Goal: Task Accomplishment & Management: Use online tool/utility

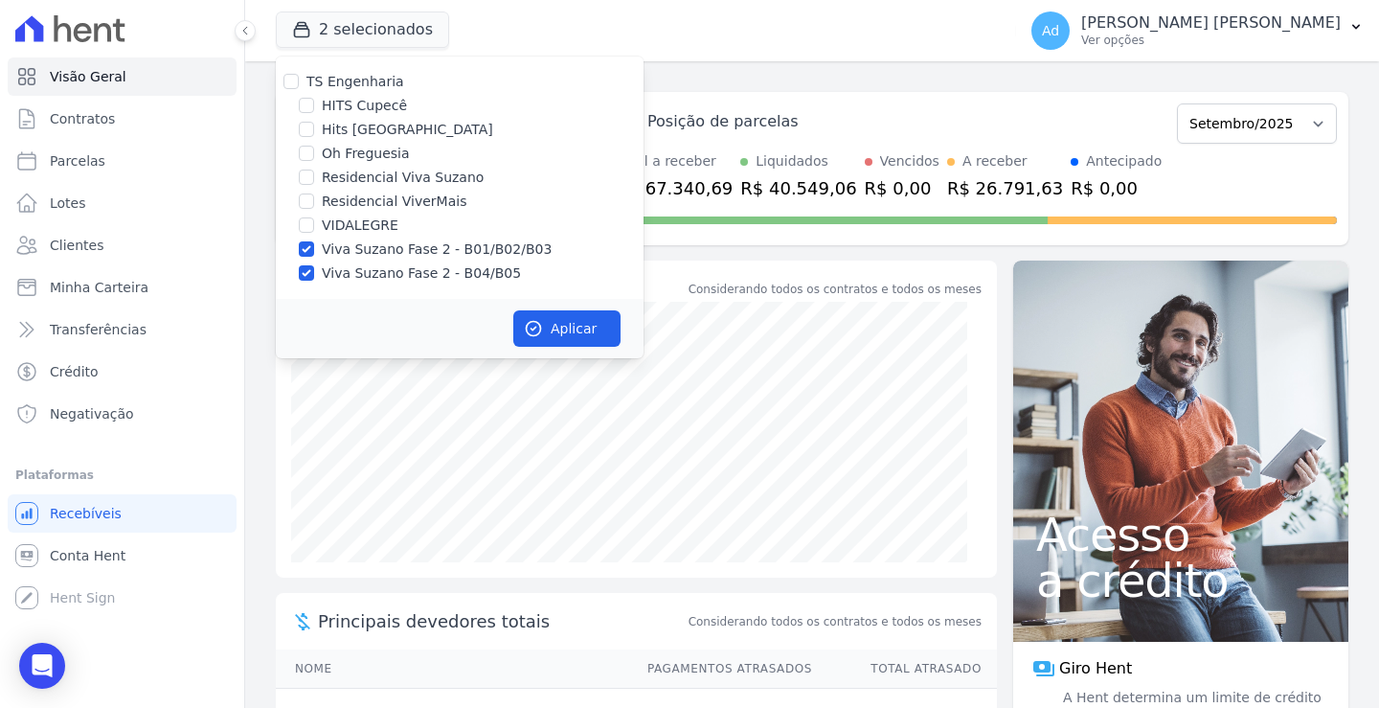
click at [382, 176] on label "Residencial Viva Suzano" at bounding box center [403, 178] width 162 height 20
click at [314, 176] on input "Residencial Viva Suzano" at bounding box center [306, 176] width 15 height 15
checkbox input "true"
click at [576, 337] on button "Aplicar" at bounding box center [566, 328] width 107 height 36
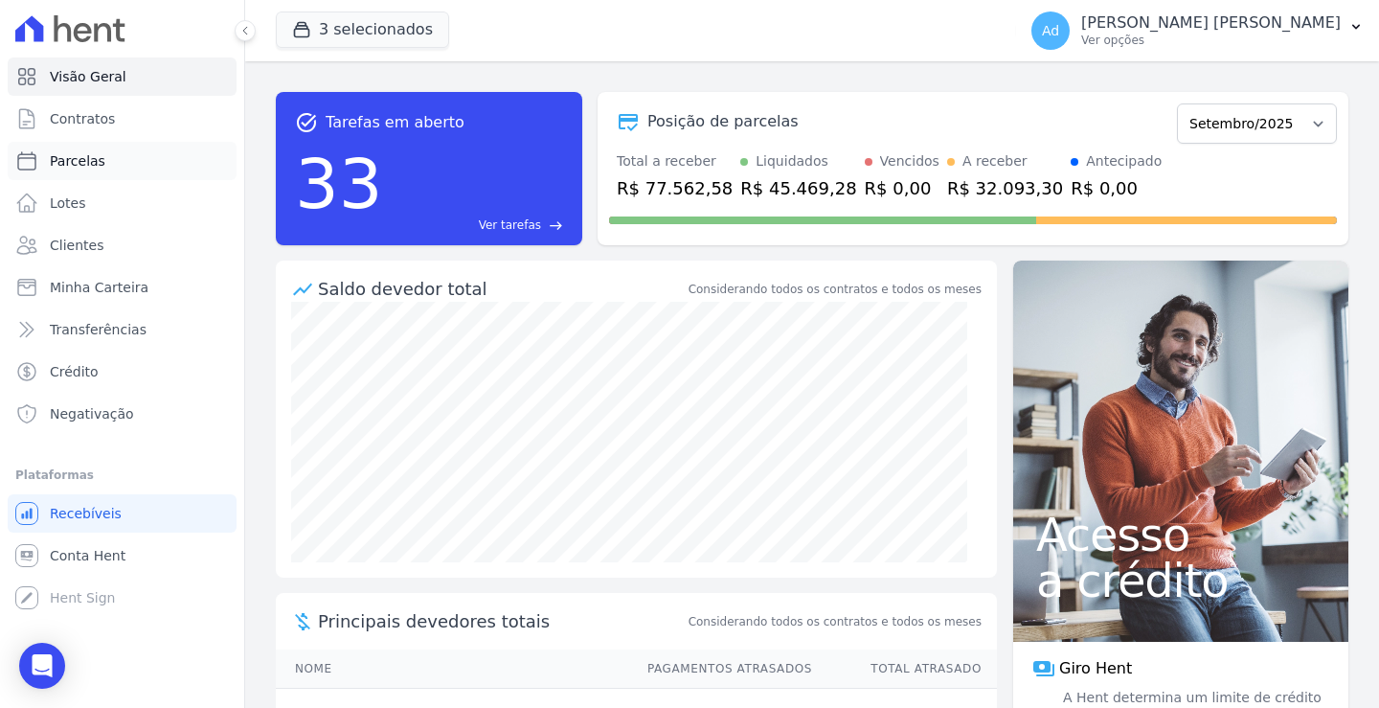
click at [123, 169] on link "Parcelas" at bounding box center [122, 161] width 229 height 38
select select
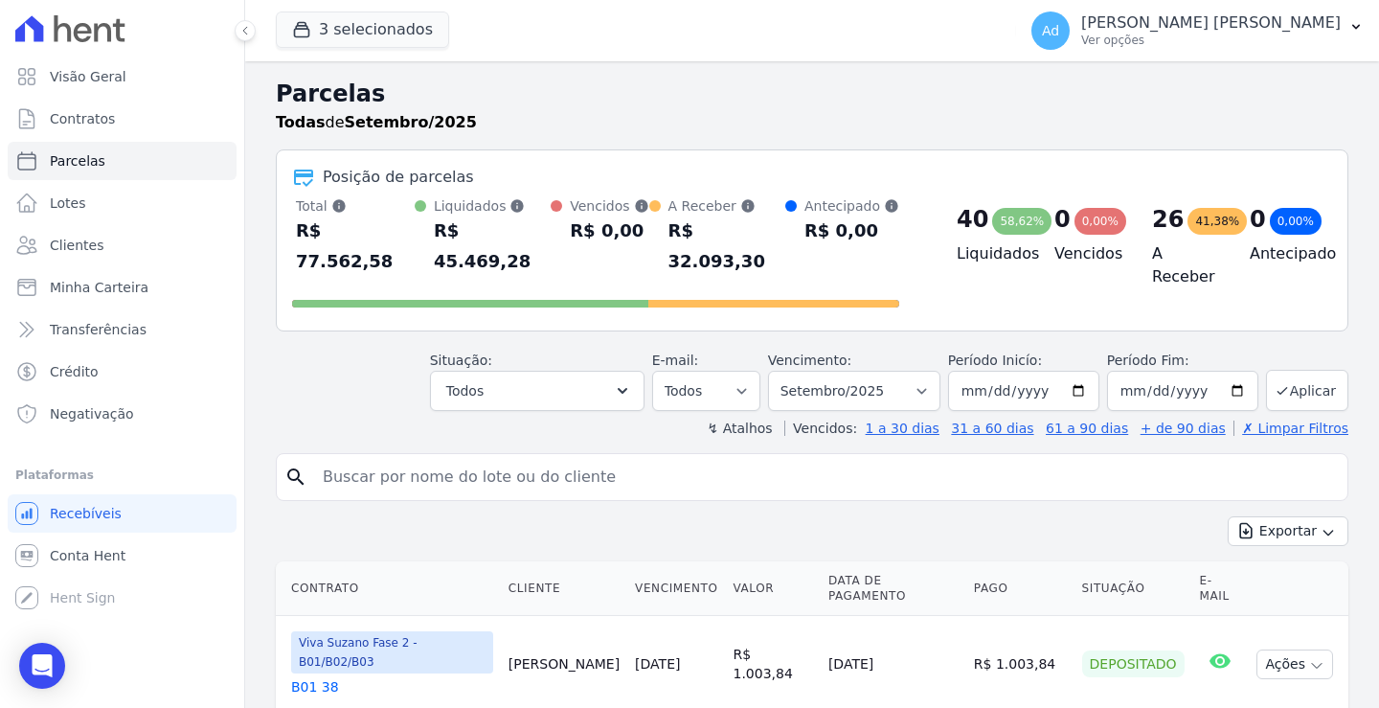
click at [483, 462] on input "search" at bounding box center [825, 477] width 1028 height 38
type input "b08 37"
select select
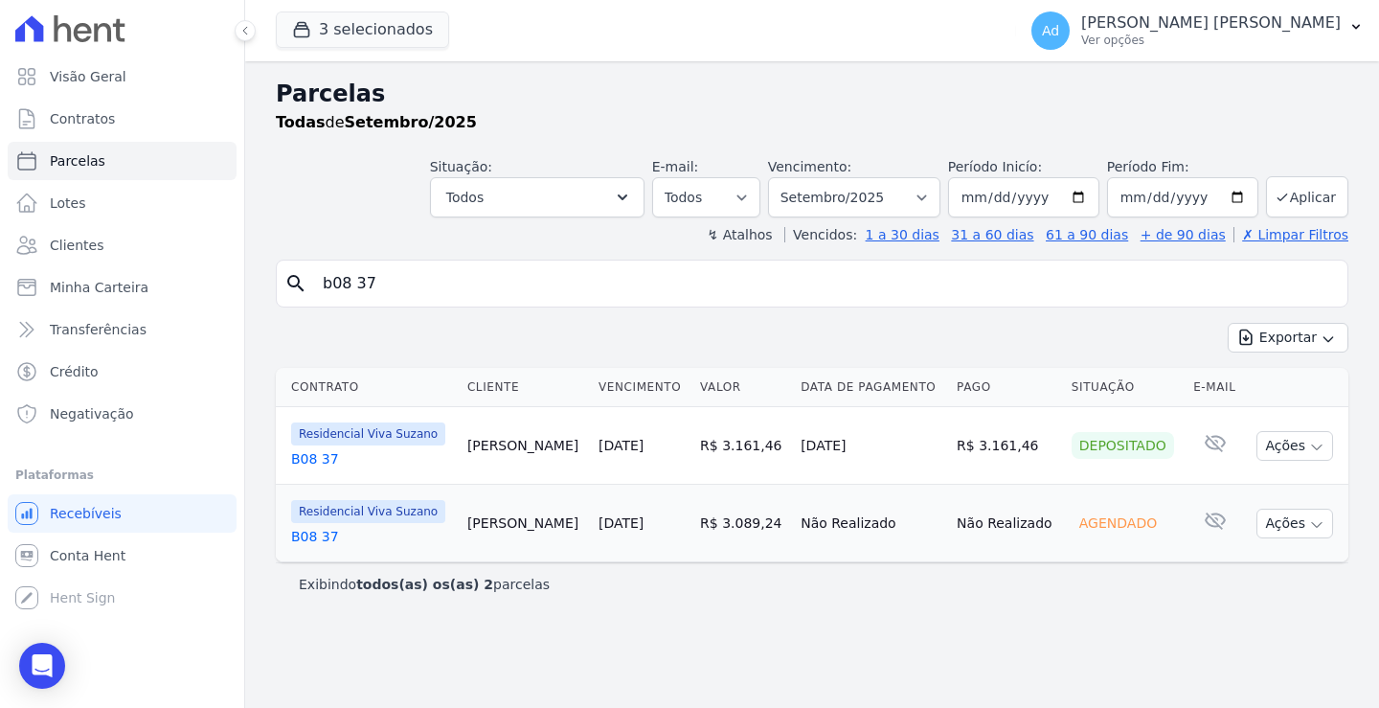
click at [1266, 57] on div "Ad [PERSON_NAME] [PERSON_NAME] Ver opções Perfil do empreendimento Faturas Impo…" at bounding box center [1197, 30] width 363 height 61
click at [1292, 43] on p "Ver opções" at bounding box center [1210, 40] width 259 height 15
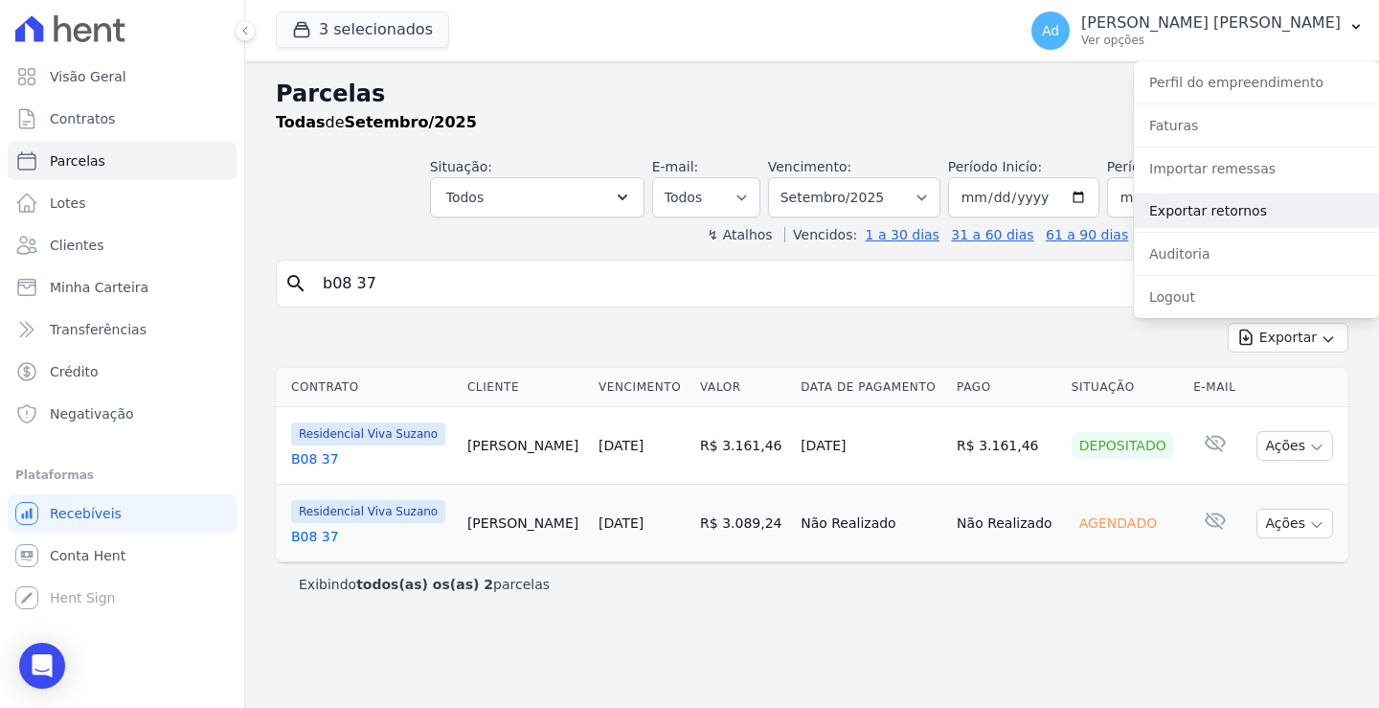
click at [1198, 211] on link "Exportar retornos" at bounding box center [1256, 210] width 245 height 34
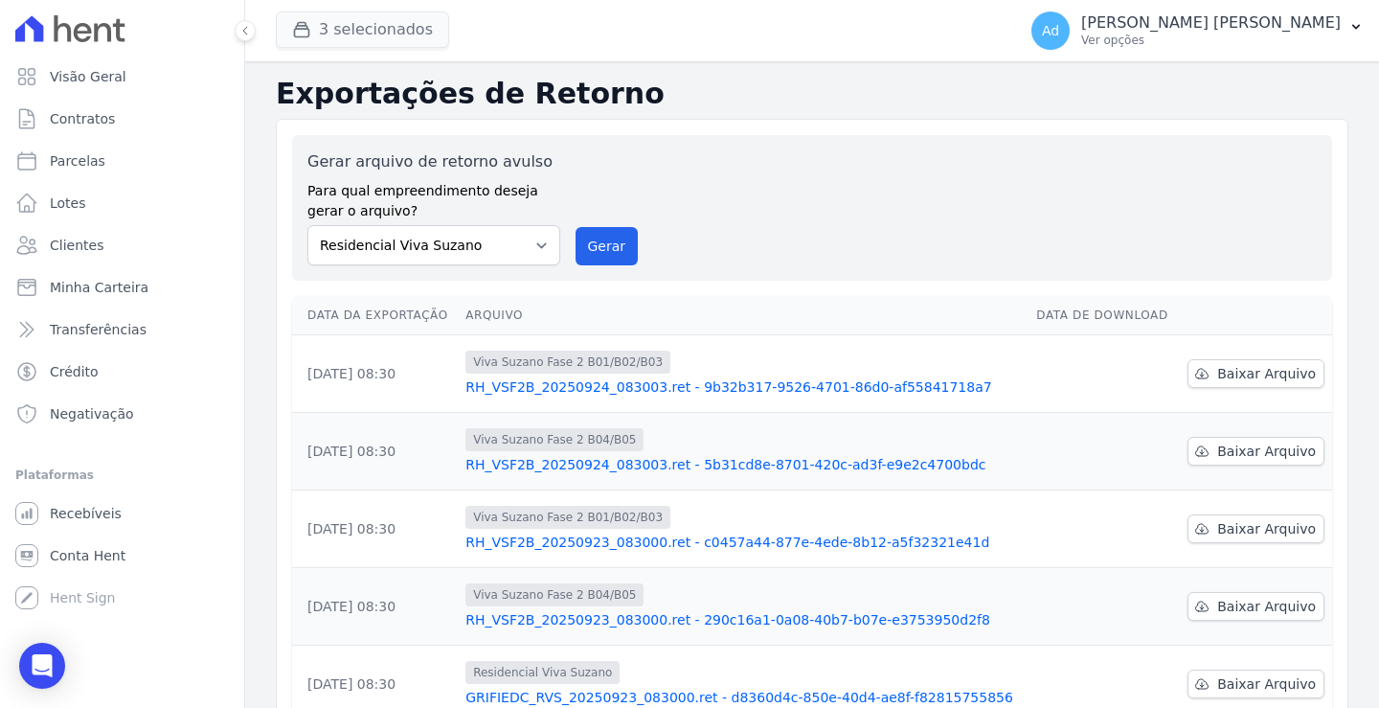
click at [390, 14] on div "3 selecionados TS Engenharia HITS Cupecê Hits [GEOGRAPHIC_DATA] Oh Freguesia Re…" at bounding box center [642, 30] width 732 height 63
click at [387, 25] on button "3 selecionados" at bounding box center [362, 29] width 173 height 36
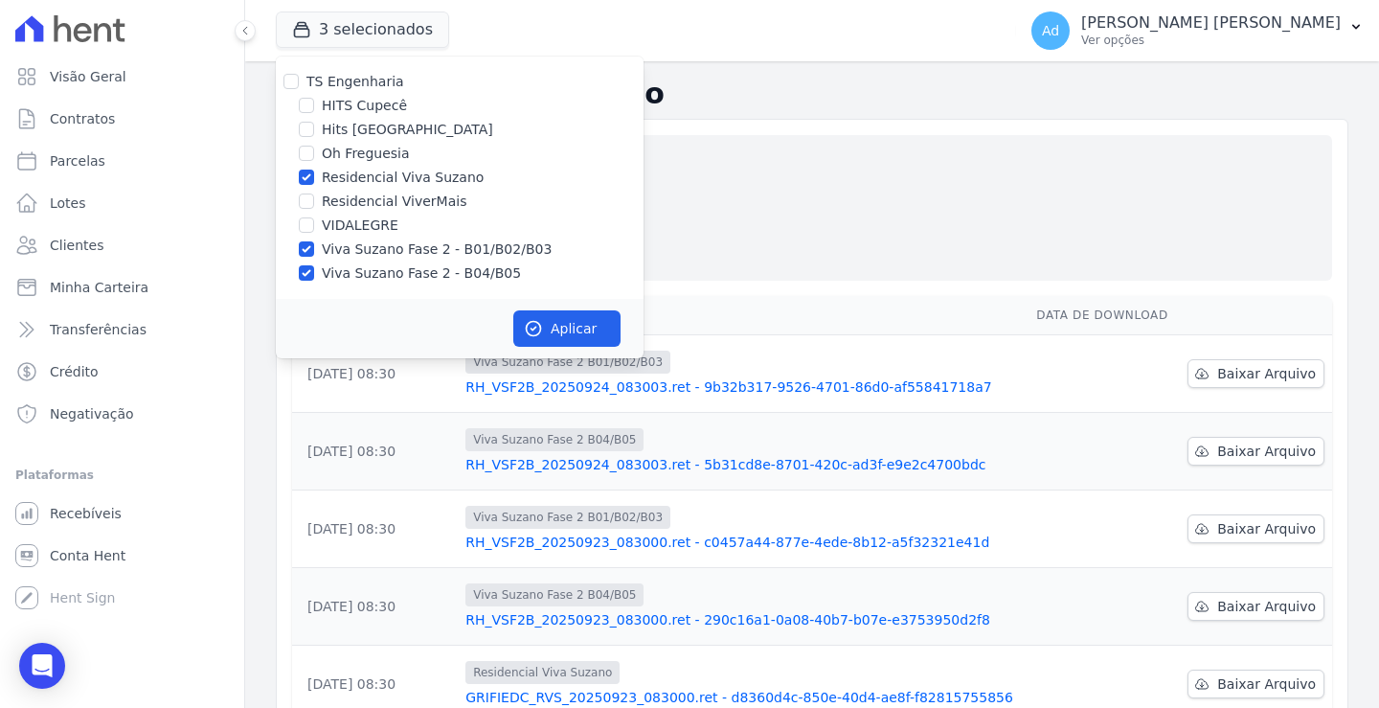
click at [371, 251] on label "Viva Suzano Fase 2 - B01/B02/B03" at bounding box center [437, 249] width 230 height 20
click at [314, 251] on input "Viva Suzano Fase 2 - B01/B02/B03" at bounding box center [306, 248] width 15 height 15
checkbox input "false"
click at [352, 272] on label "Viva Suzano Fase 2 - B04/B05" at bounding box center [421, 273] width 199 height 20
click at [314, 272] on input "Viva Suzano Fase 2 - B04/B05" at bounding box center [306, 272] width 15 height 15
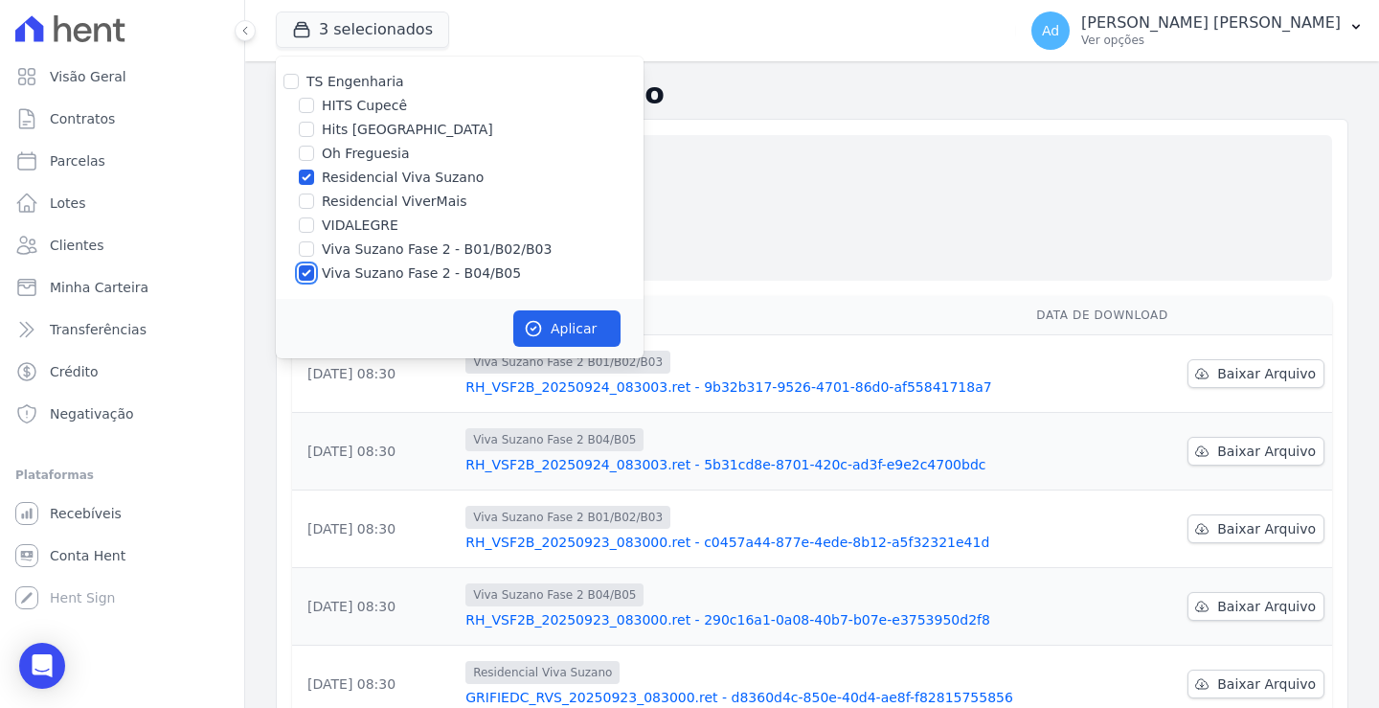
checkbox input "false"
click at [556, 328] on button "Aplicar" at bounding box center [566, 328] width 107 height 36
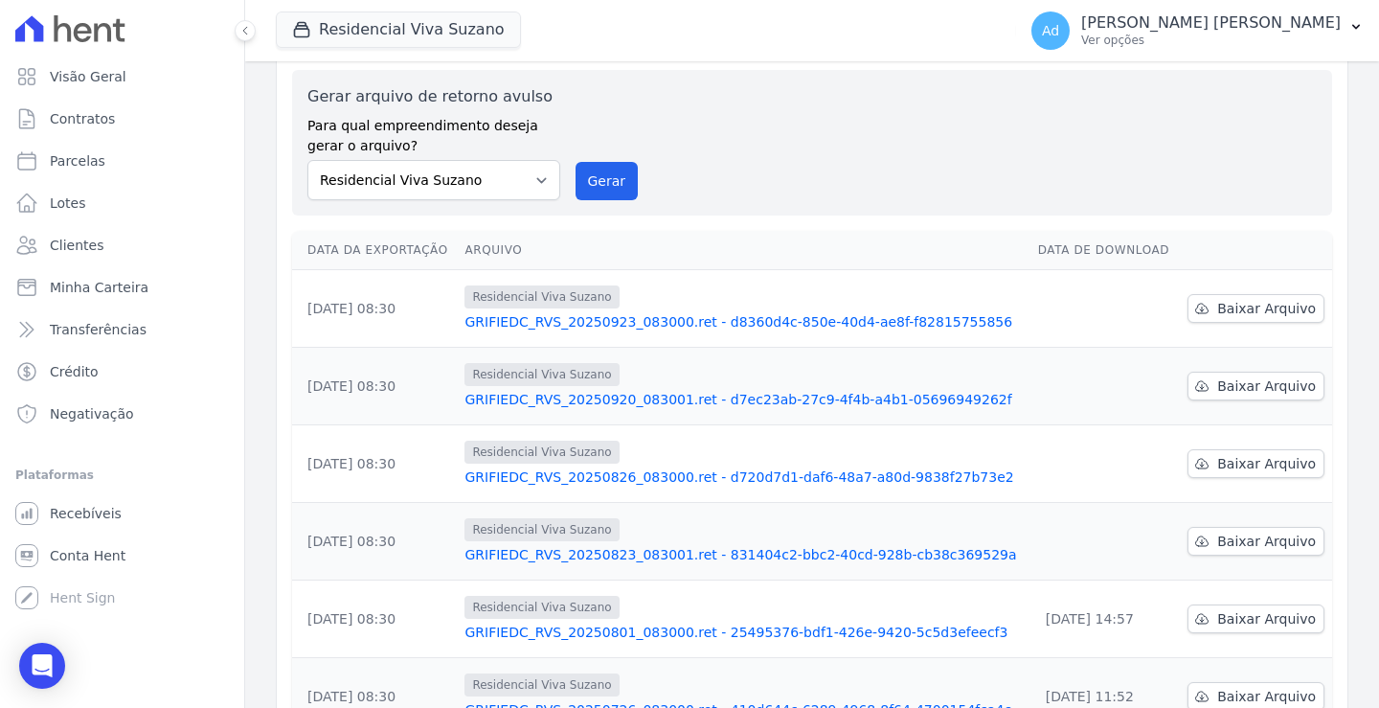
scroll to position [24, 0]
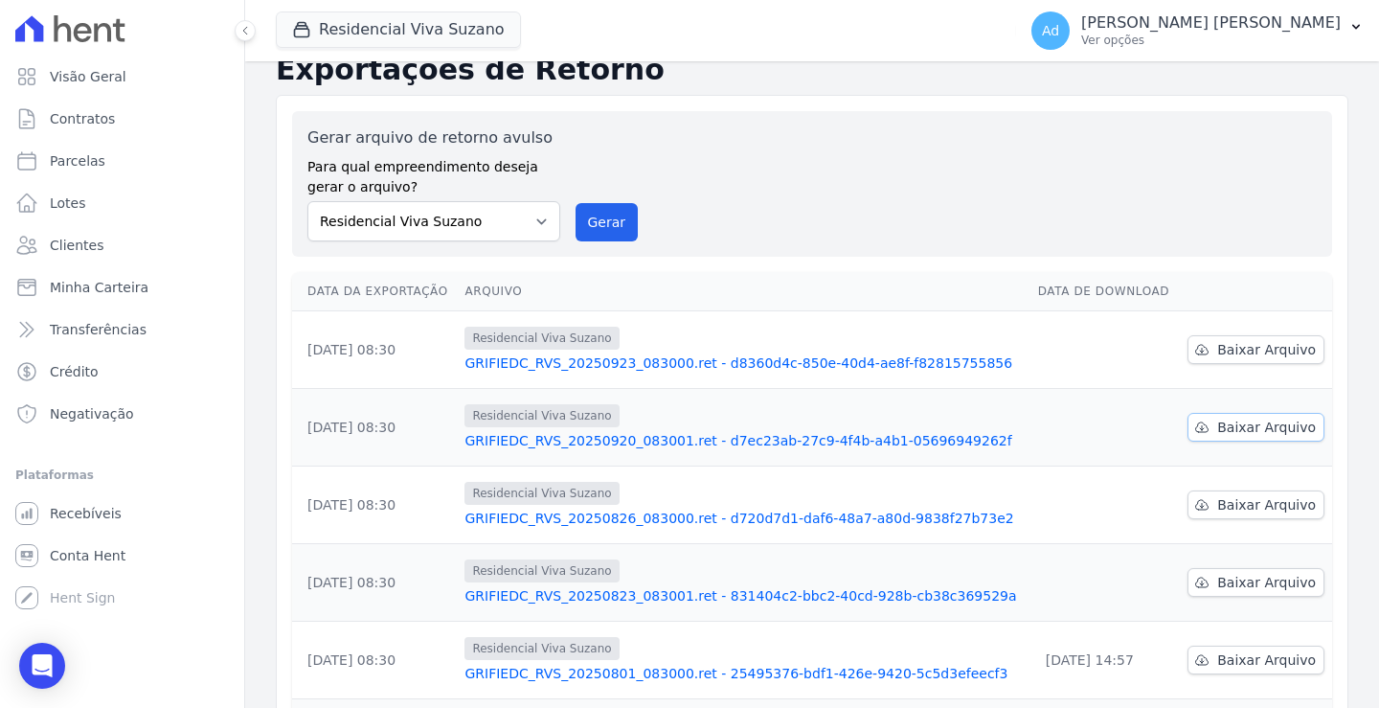
click at [1218, 436] on span "Baixar Arquivo" at bounding box center [1266, 426] width 99 height 19
click at [1224, 348] on span "Baixar Arquivo" at bounding box center [1266, 349] width 99 height 19
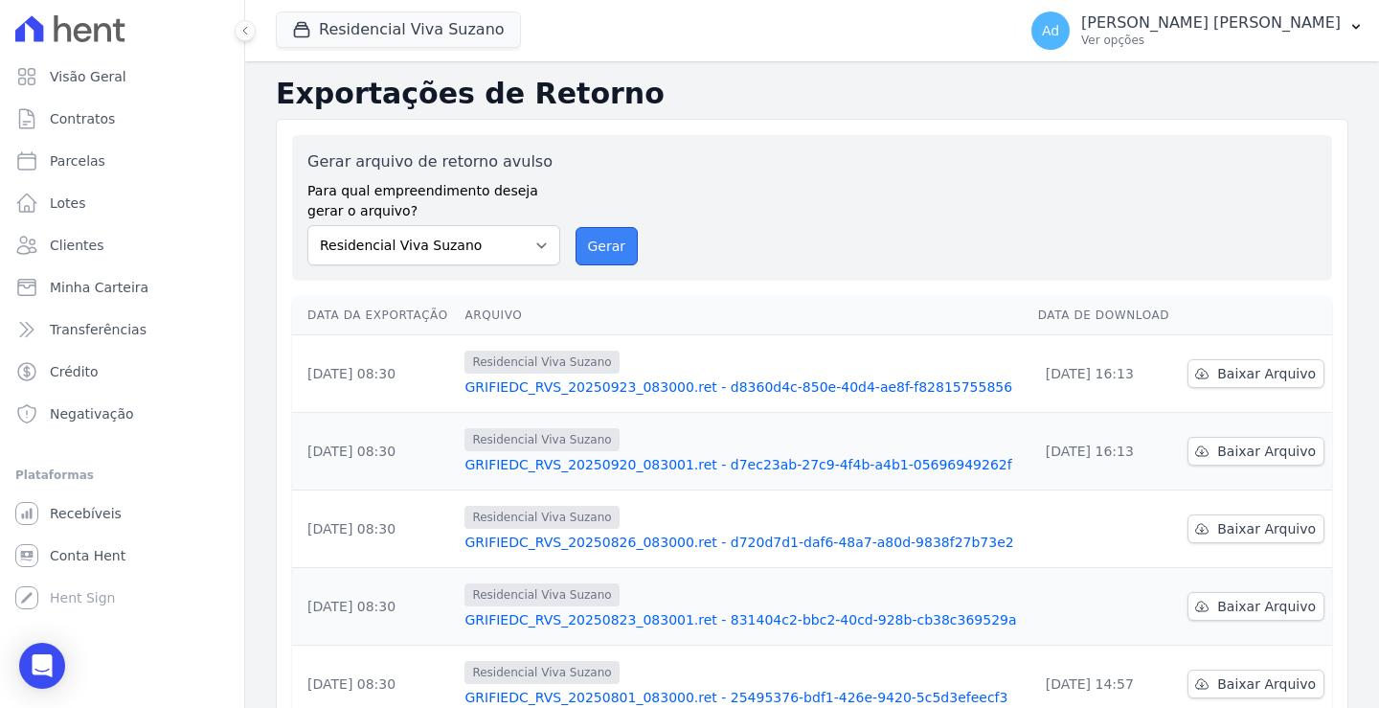
click at [597, 236] on button "Gerar" at bounding box center [606, 246] width 63 height 38
click at [123, 289] on span "Minha Carteira" at bounding box center [99, 287] width 99 height 19
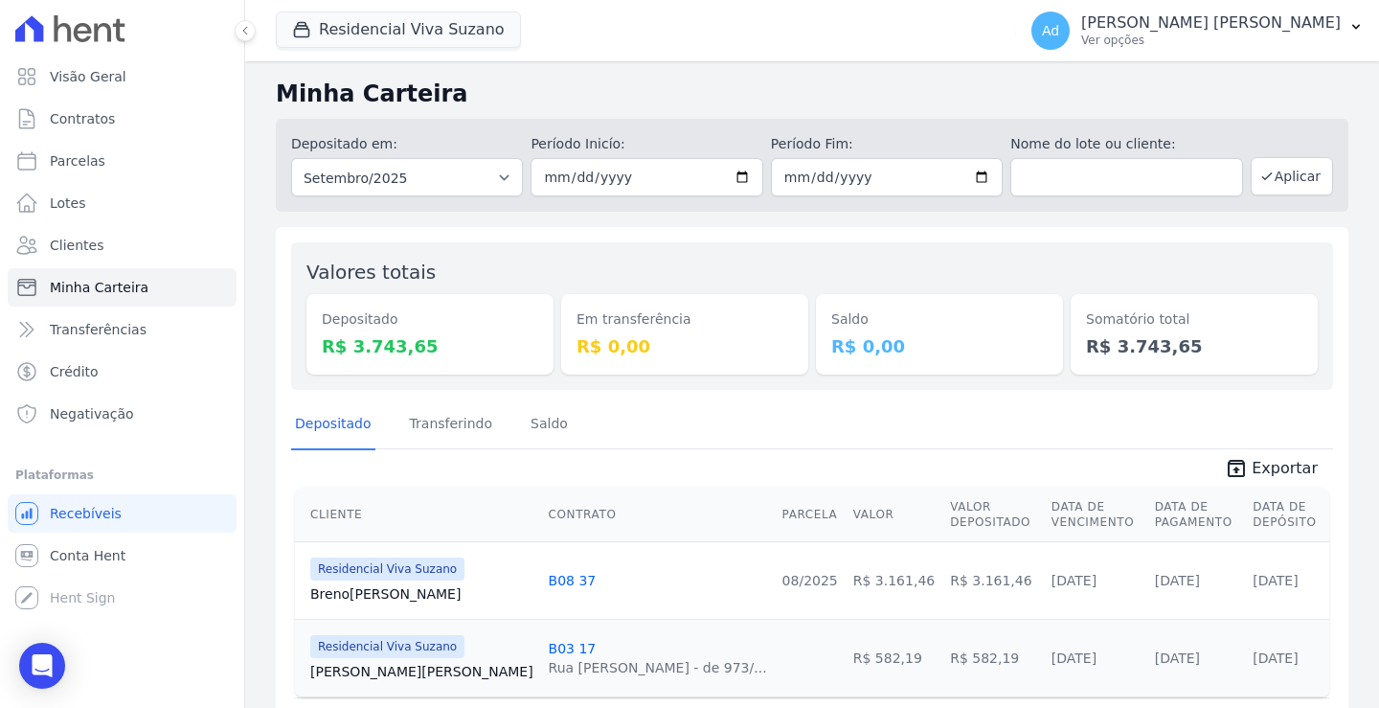
scroll to position [67, 0]
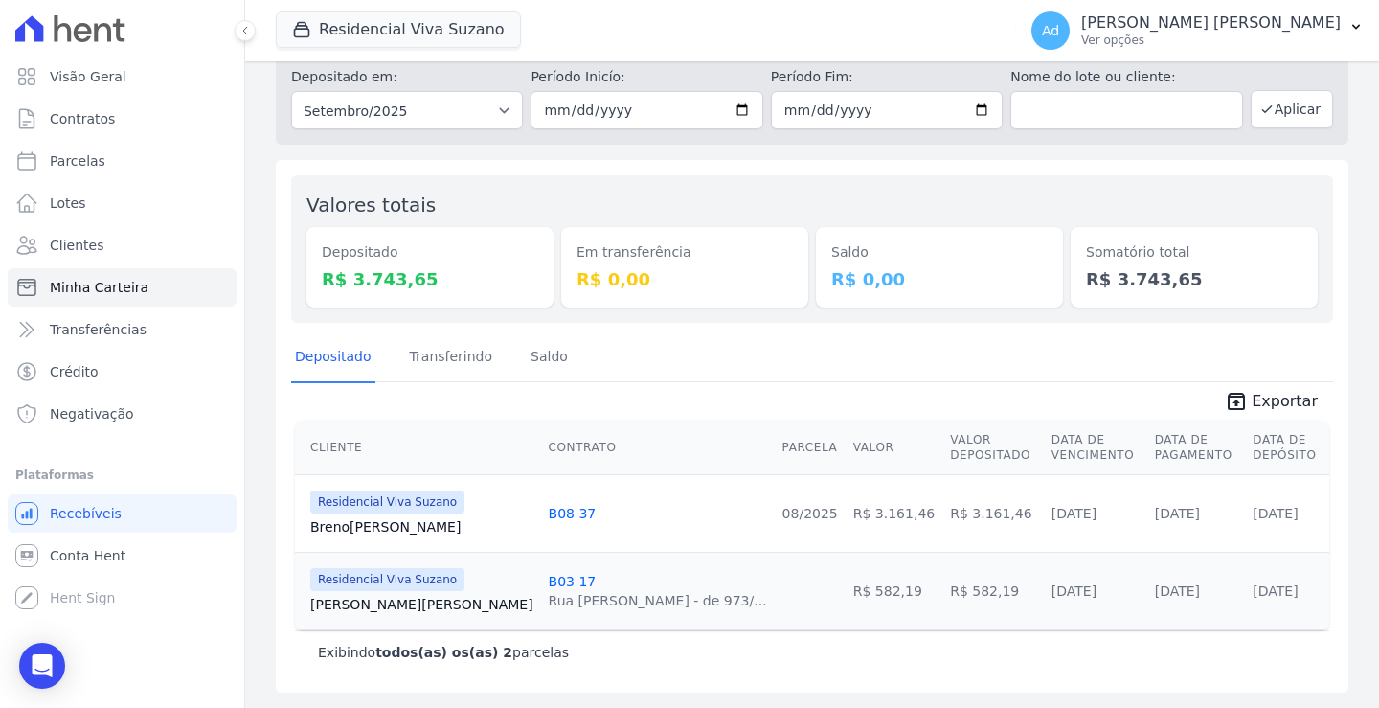
click at [1367, 236] on main "Minha Carteira Depositado em: Todos os meses Abril/2022 Maio/2022 Junho/2022 Ju…" at bounding box center [812, 384] width 1134 height 646
